Goal: Task Accomplishment & Management: Manage account settings

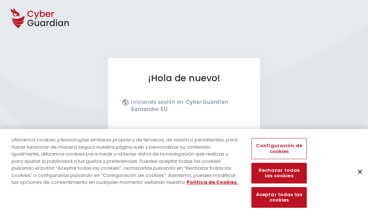
scroll to position [89, 0]
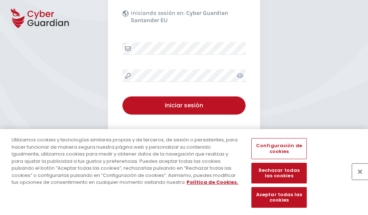
click at [356, 179] on button "Cerrar" at bounding box center [360, 171] width 16 height 16
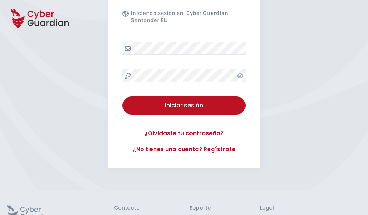
scroll to position [141, 0]
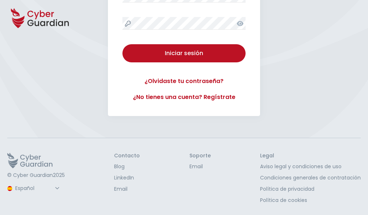
click at [122, 44] on button "Iniciar sesión" at bounding box center [183, 53] width 123 height 18
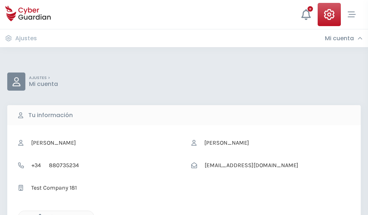
click at [38, 214] on icon "button" at bounding box center [38, 217] width 6 height 6
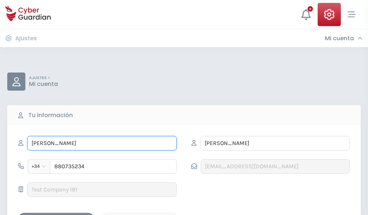
click at [102, 143] on input "FLORENTINO" at bounding box center [102, 143] width 150 height 14
type input "F"
type input "Tomasa"
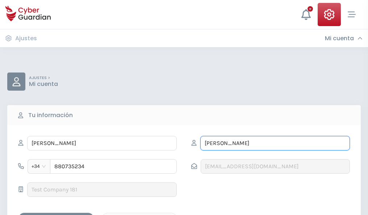
click at [275, 143] on input "VIÑAS" at bounding box center [275, 143] width 150 height 14
type input "V"
type input "Santamaria"
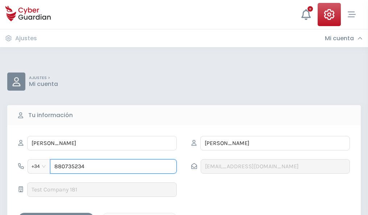
click at [113, 166] on input "880735234" at bounding box center [113, 166] width 127 height 14
type input "8"
type input "962106384"
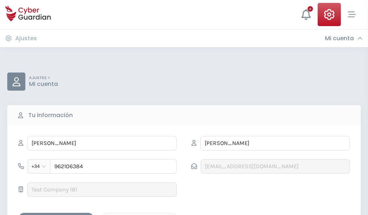
click at [56, 214] on div "Guardar cambios" at bounding box center [56, 218] width 65 height 9
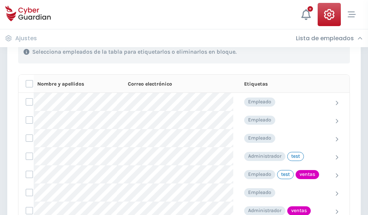
scroll to position [328, 0]
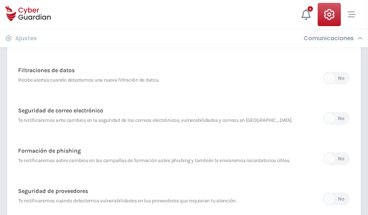
scroll to position [381, 0]
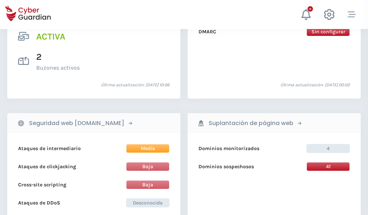
scroll to position [736, 0]
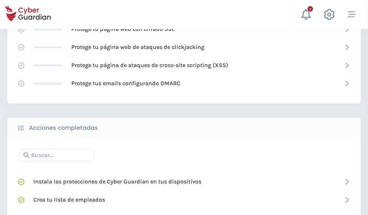
scroll to position [483, 0]
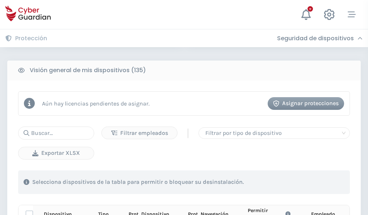
scroll to position [640, 0]
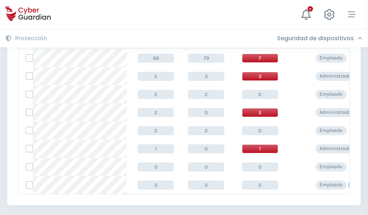
scroll to position [336, 0]
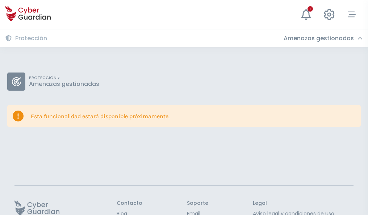
scroll to position [47, 0]
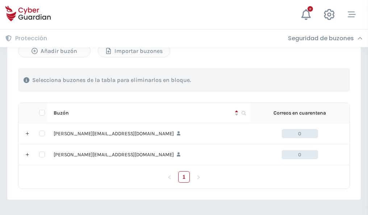
scroll to position [315, 0]
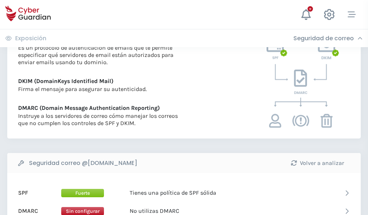
scroll to position [391, 0]
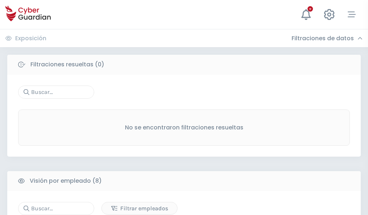
scroll to position [617, 0]
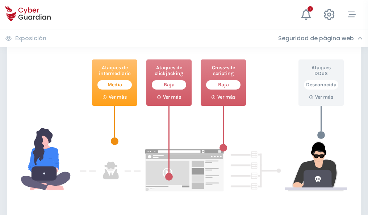
scroll to position [395, 0]
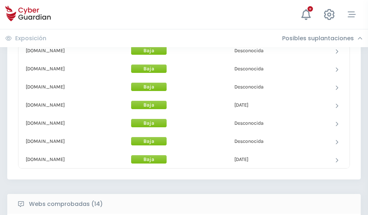
scroll to position [706, 0]
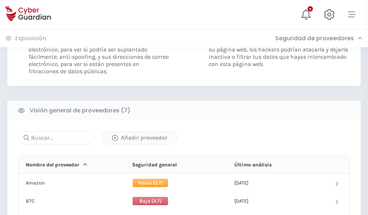
scroll to position [485, 0]
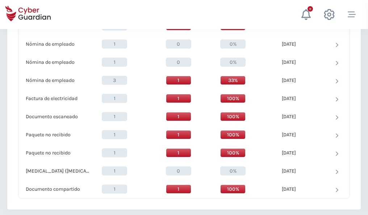
scroll to position [751, 0]
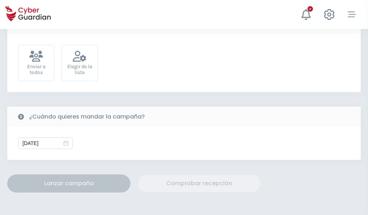
scroll to position [265, 0]
